Goal: Information Seeking & Learning: Learn about a topic

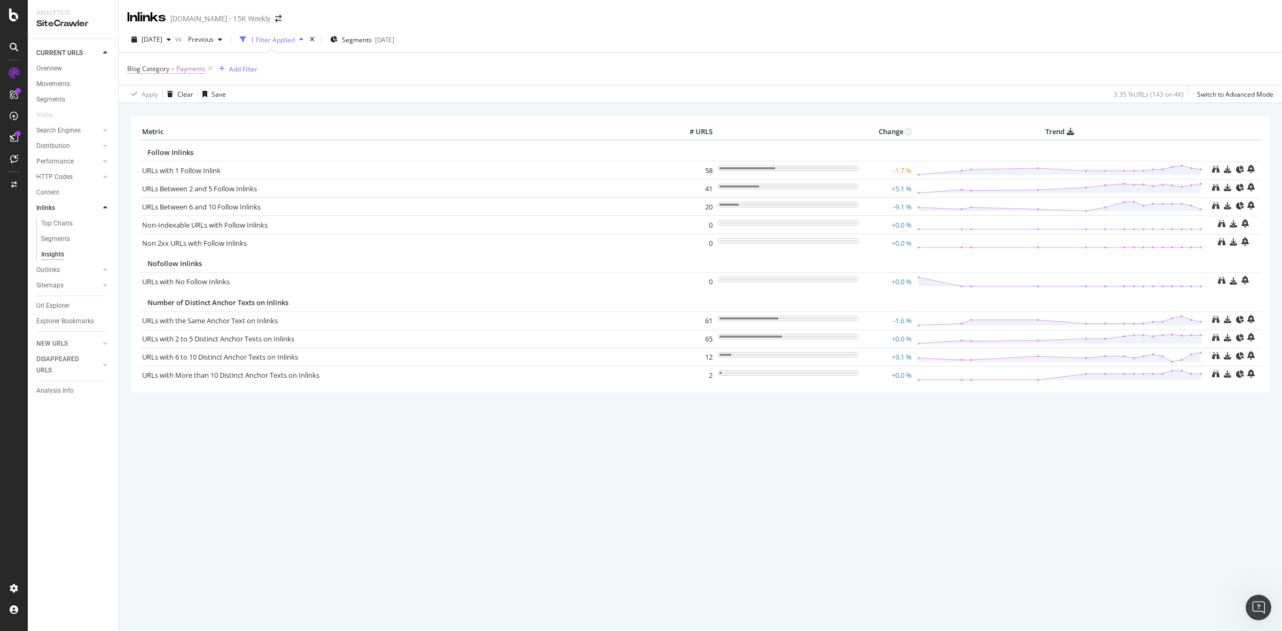
click at [167, 67] on span "Blog Category" at bounding box center [148, 68] width 42 height 9
click at [193, 127] on input "Payments" at bounding box center [187, 130] width 101 height 17
type input "t"
click at [333, 85] on div "Apply Clear Save 3.35 % URLs ( 143 on 4K ) Switch to Advanced Mode" at bounding box center [701, 94] width 1164 height 18
drag, startPoint x: 677, startPoint y: 447, endPoint x: 598, endPoint y: 172, distance: 286.7
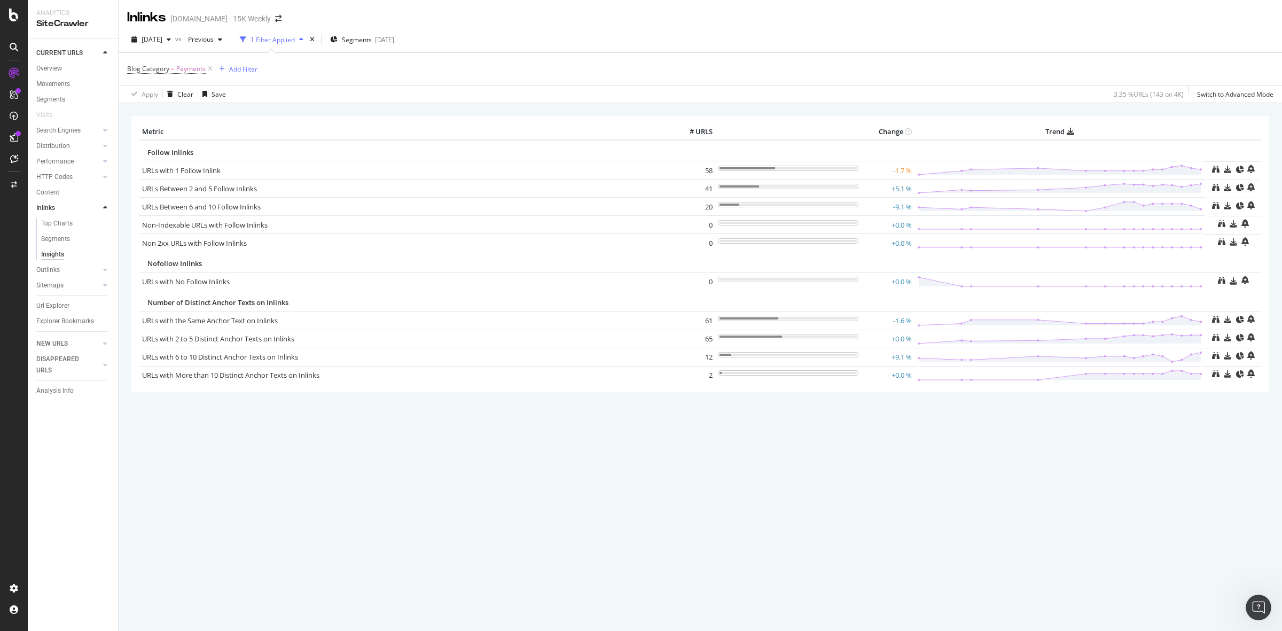
click at [677, 448] on div "× Metric # URLS Change Trend Follow Inlinks URLs with 1 Follow Inlink 58 -1.7 %…" at bounding box center [701, 367] width 1164 height 528
click at [185, 68] on span "Payments" at bounding box center [190, 68] width 29 height 15
click at [188, 128] on input "Payments" at bounding box center [187, 130] width 101 height 17
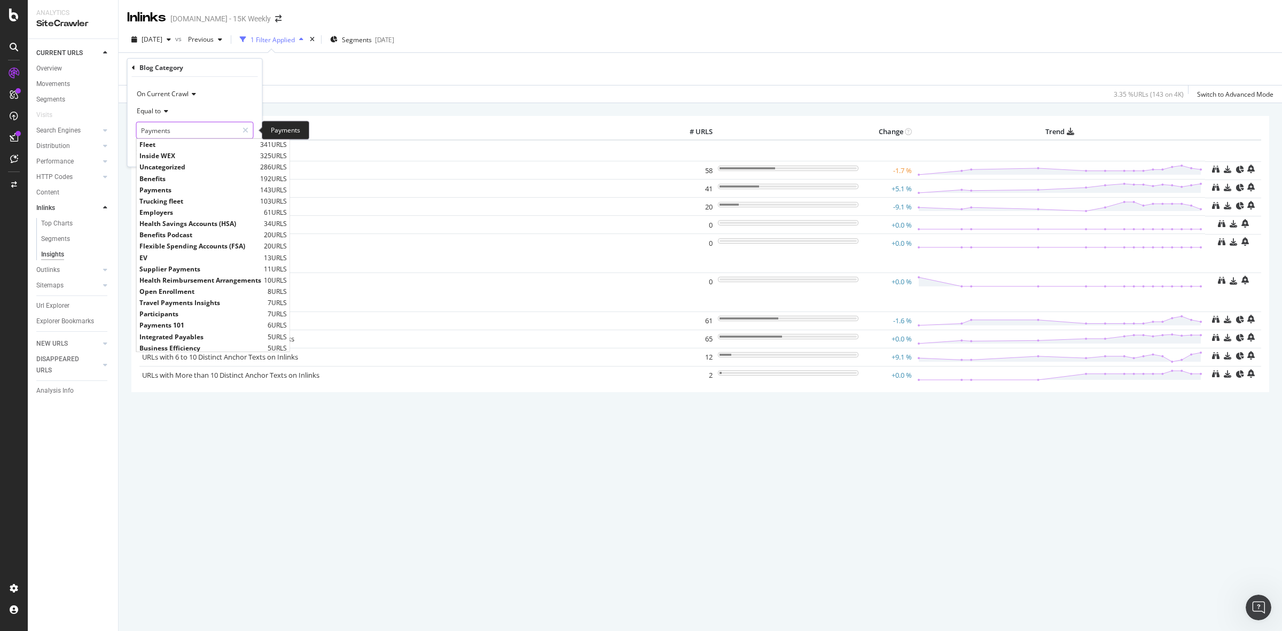
click at [179, 133] on input "Payments" at bounding box center [187, 130] width 101 height 17
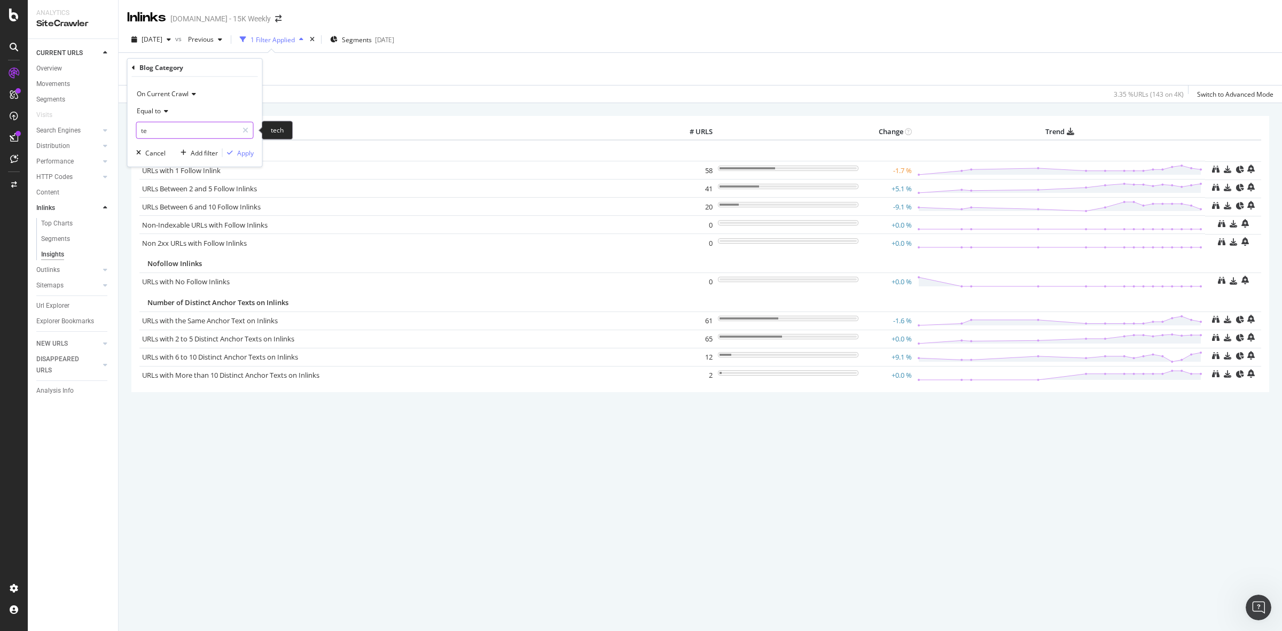
type input "t"
